Goal: Task Accomplishment & Management: Manage account settings

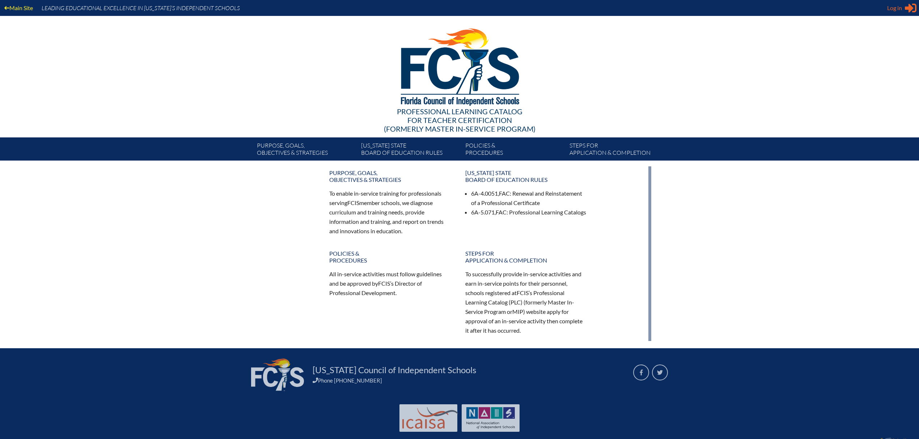
type input "[EMAIL_ADDRESS][DOMAIN_NAME]"
click at [898, 9] on span "Log in" at bounding box center [894, 8] width 15 height 9
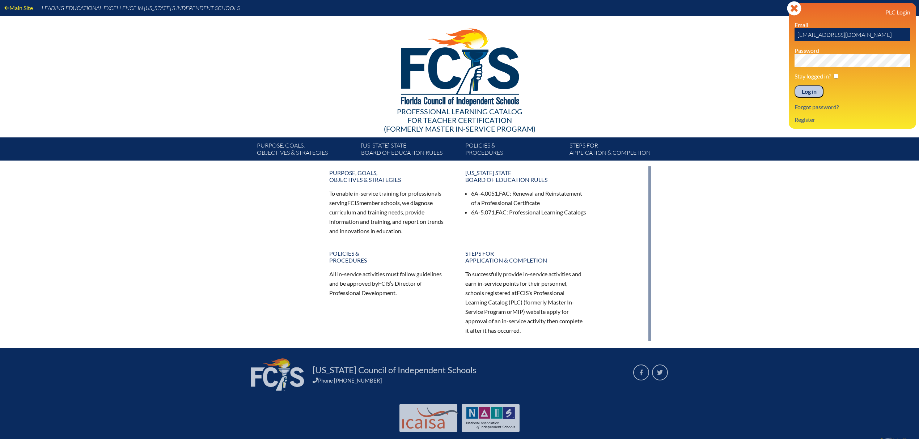
click at [812, 95] on input "Log in" at bounding box center [808, 91] width 29 height 12
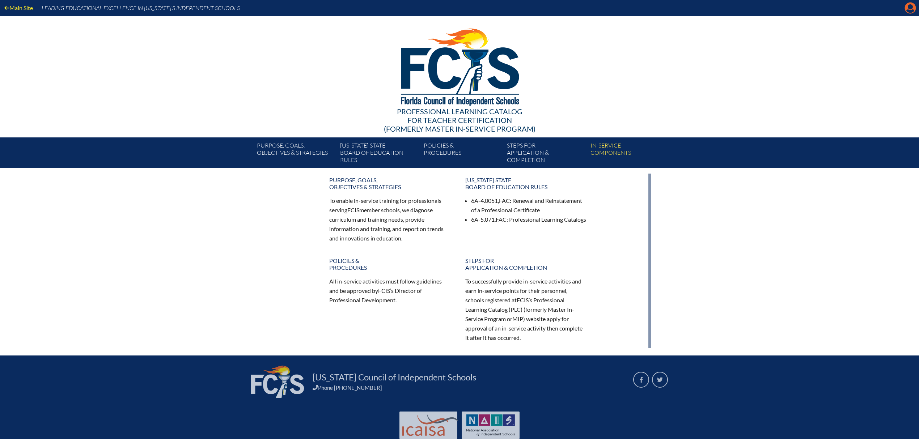
click at [912, 9] on icon at bounding box center [910, 8] width 11 height 11
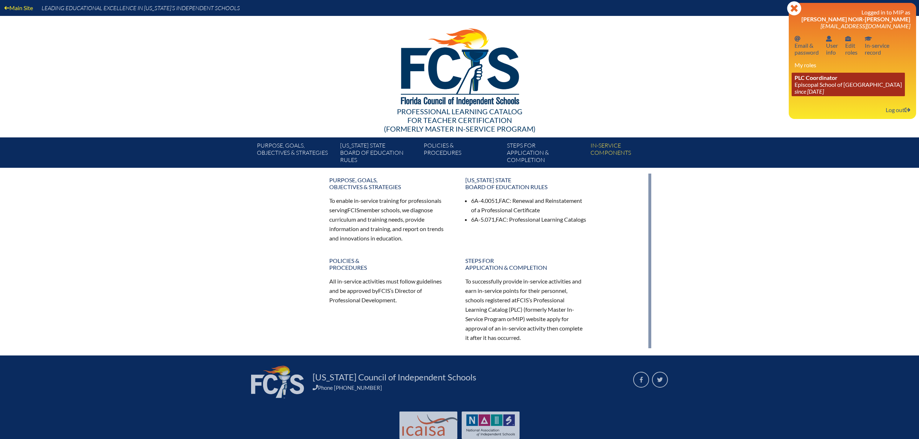
click at [833, 84] on link "PLC Coordinator Episcopal School of Jacksonville since 2024 Jun 24" at bounding box center [847, 85] width 113 height 24
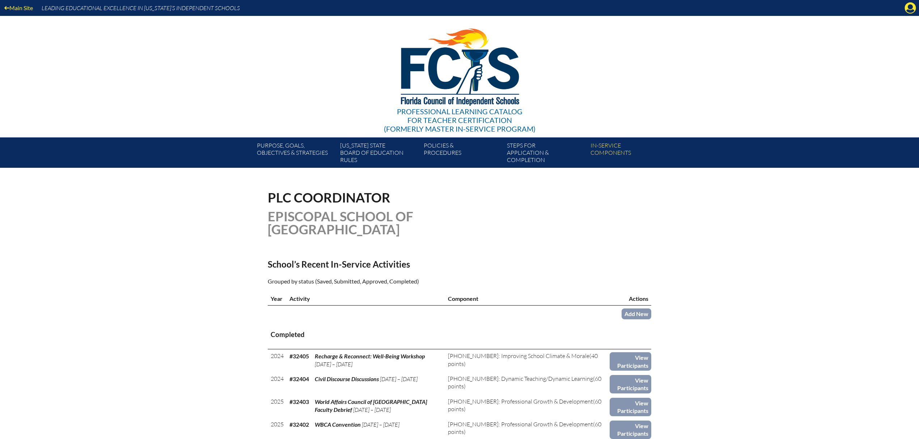
click at [908, 14] on div "Main Site Leading Educational Excellence in [US_STATE]’s Independent Schools" at bounding box center [459, 8] width 919 height 16
click at [910, 5] on icon "Manage account" at bounding box center [910, 8] width 12 height 12
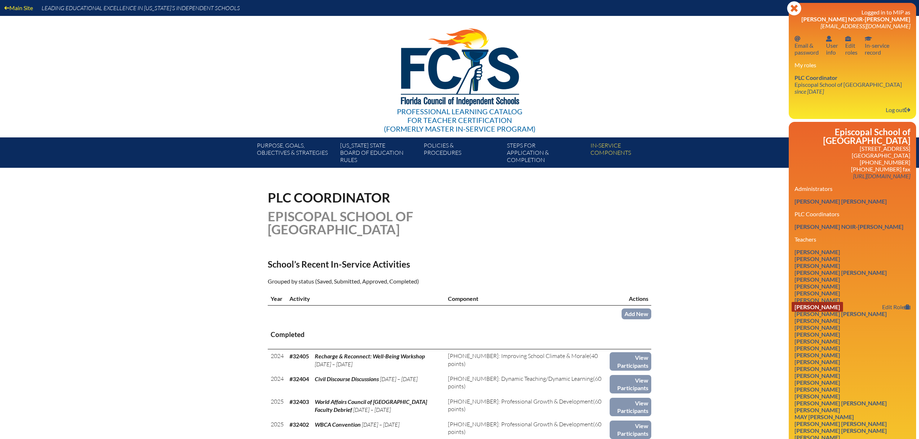
click at [829, 312] on link "[PERSON_NAME]" at bounding box center [816, 307] width 51 height 10
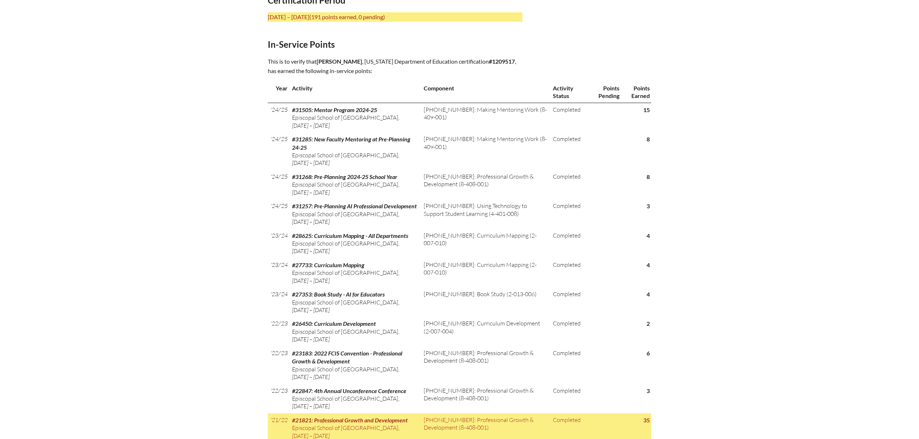
scroll to position [350, 0]
